Goal: Check status

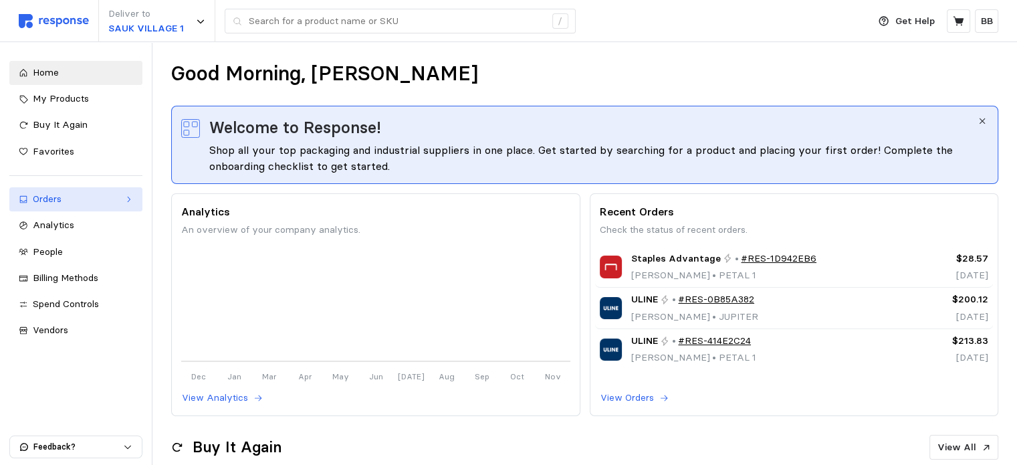
click at [67, 198] on div "Orders" at bounding box center [76, 199] width 86 height 15
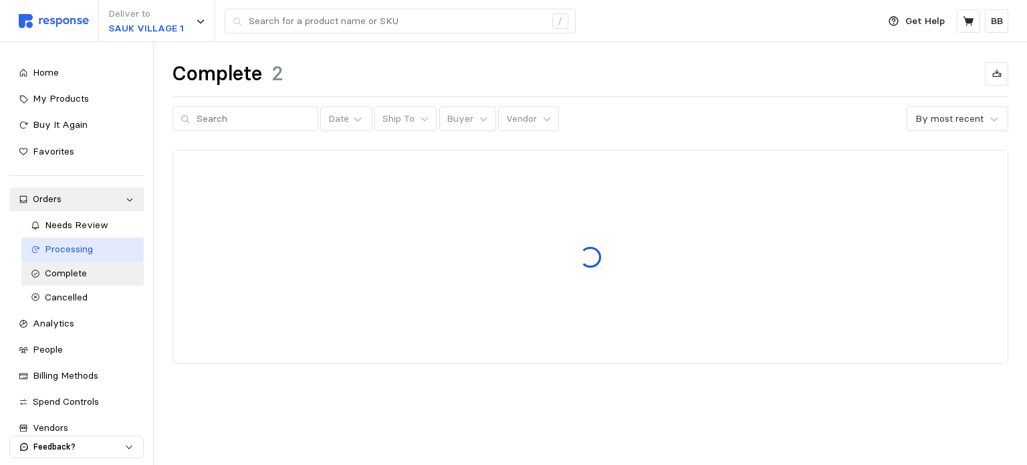
click at [75, 251] on span "Processing" at bounding box center [69, 249] width 48 height 12
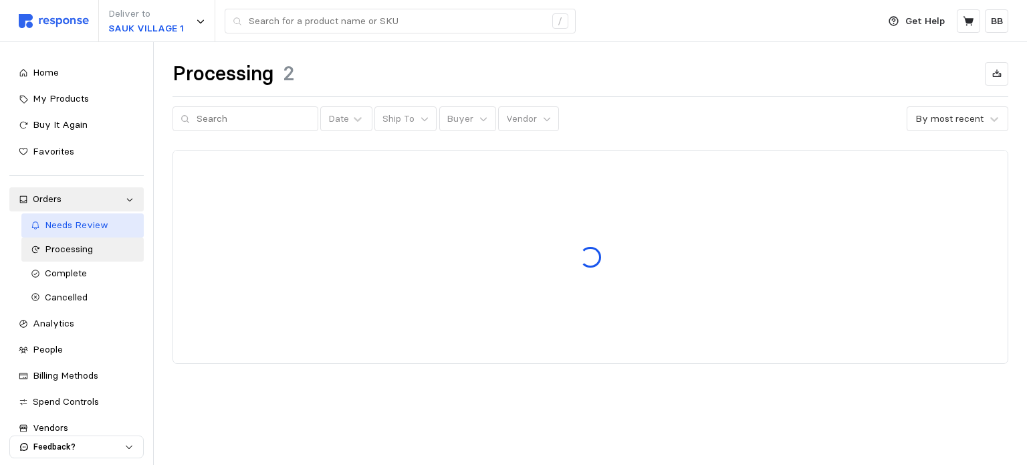
click at [75, 224] on span "Needs Review" at bounding box center [77, 225] width 64 height 12
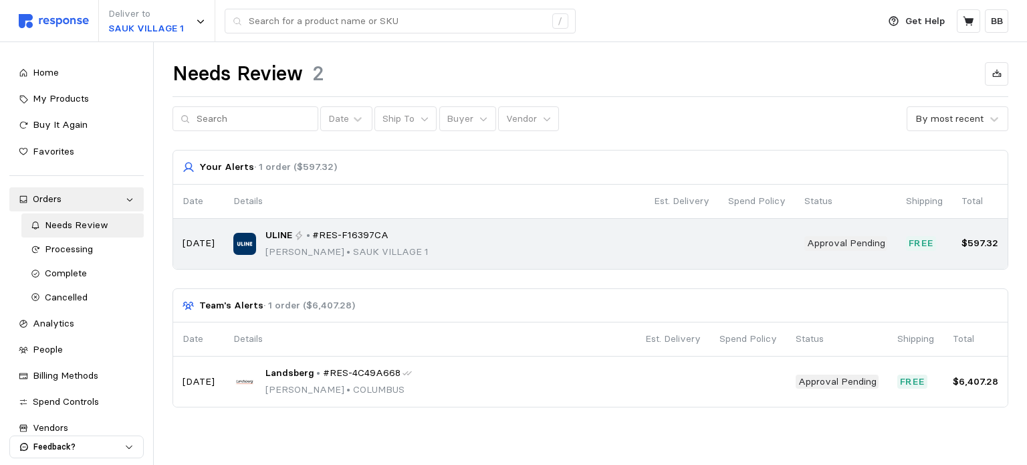
click at [346, 237] on span "#RES-F16397CA" at bounding box center [350, 235] width 76 height 15
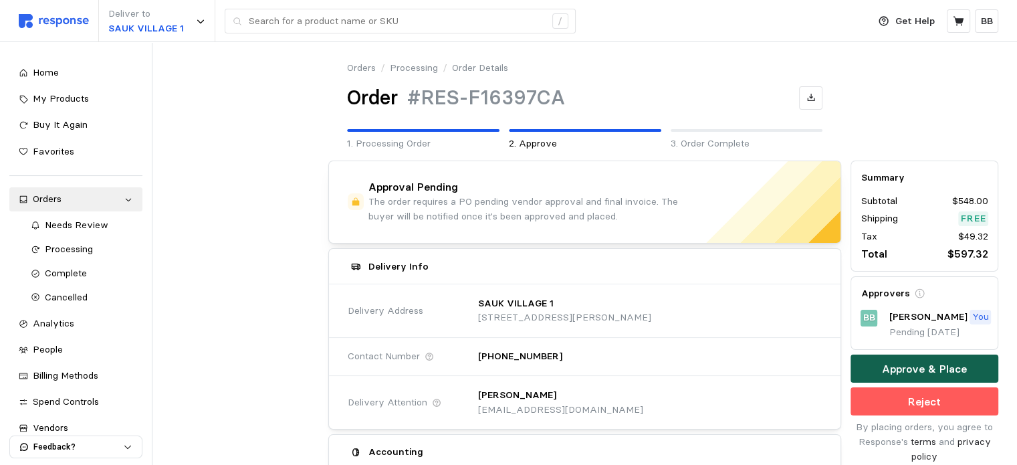
click at [930, 362] on p "Approve & Place" at bounding box center [924, 368] width 85 height 17
